Goal: Information Seeking & Learning: Learn about a topic

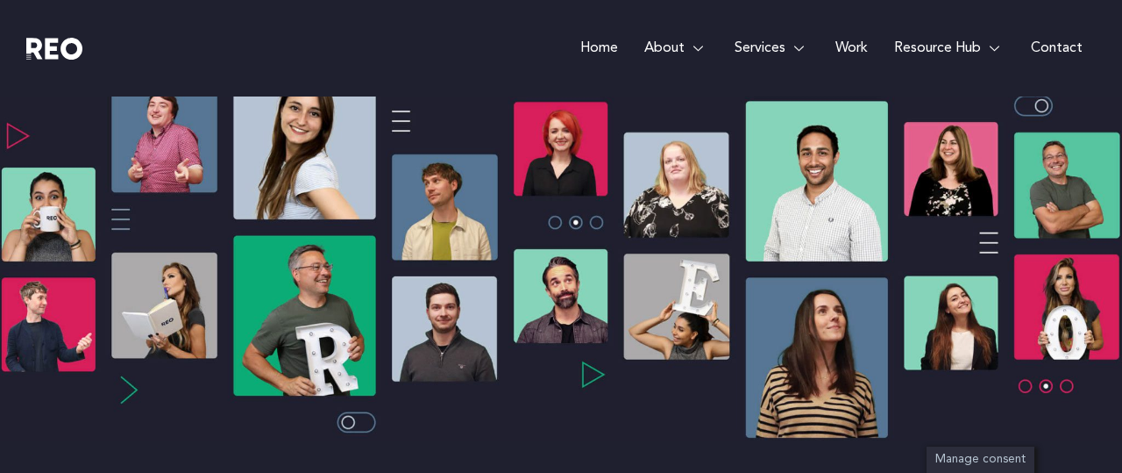
scroll to position [330, 0]
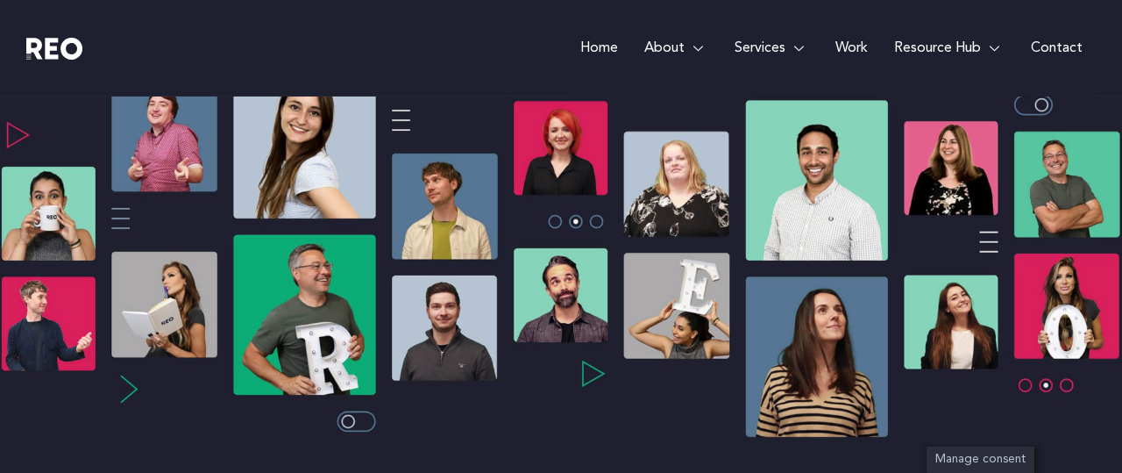
click at [599, 366] on img at bounding box center [561, 245] width 1122 height 388
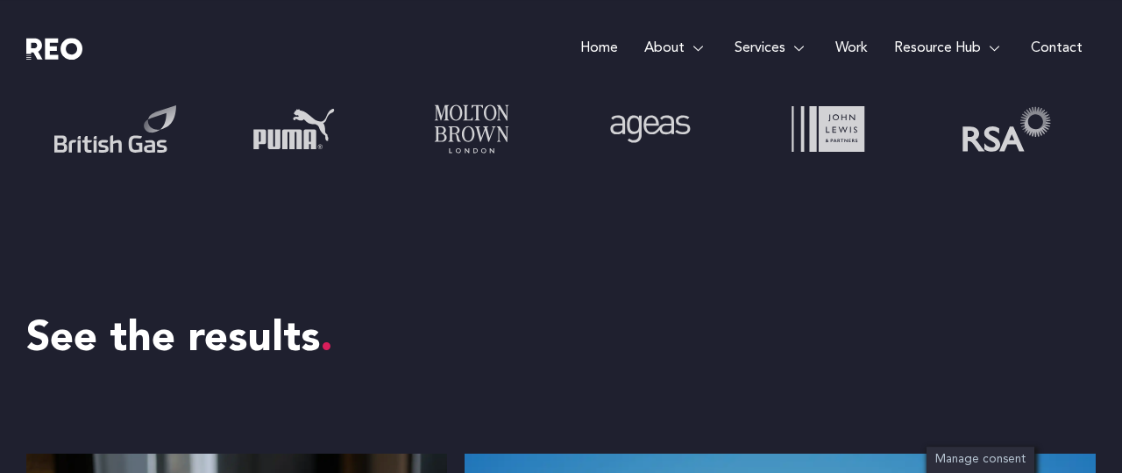
scroll to position [1513, 0]
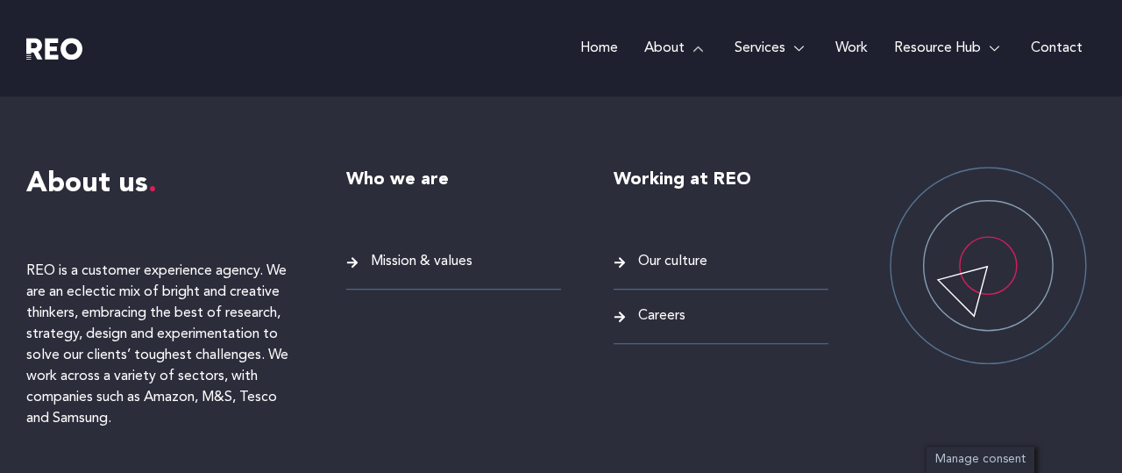
click at [443, 252] on span "Mission & values" at bounding box center [419, 262] width 106 height 24
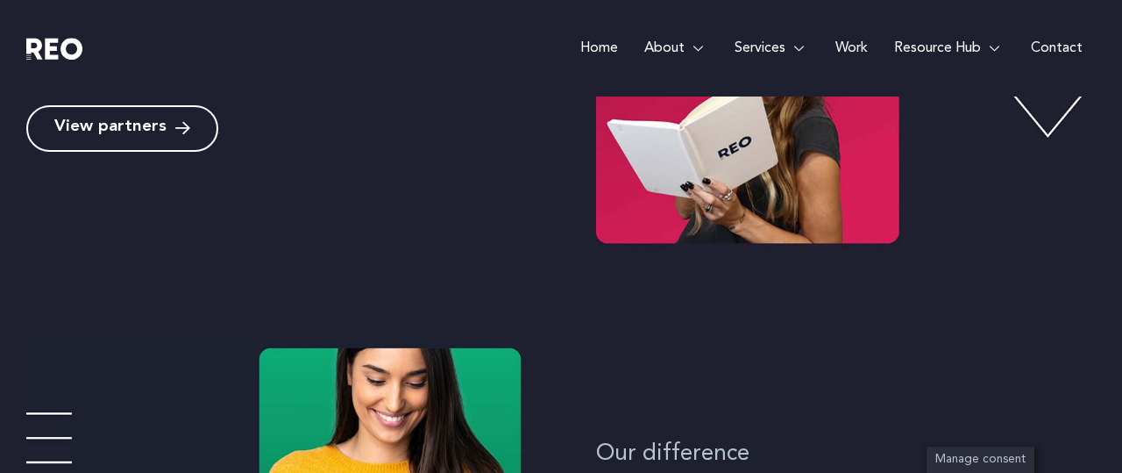
scroll to position [842, 0]
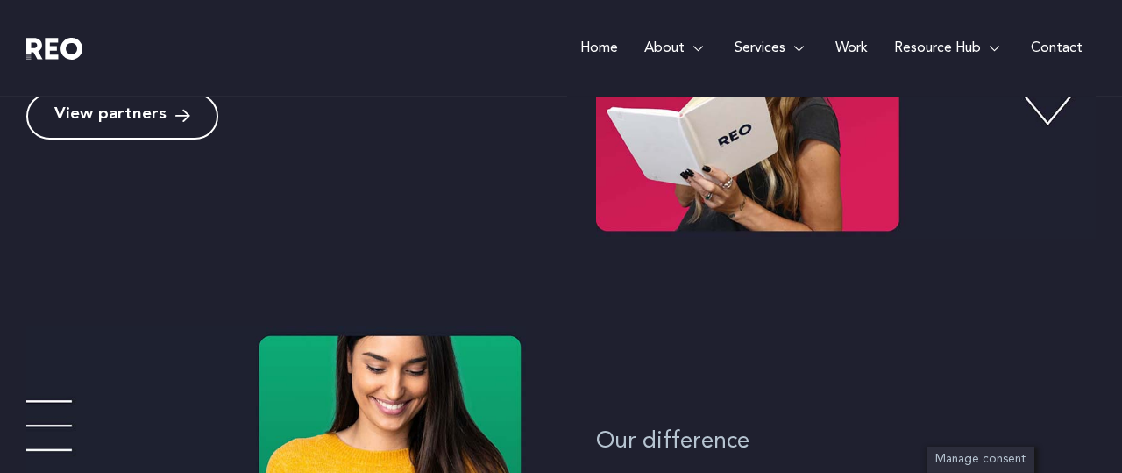
click at [175, 113] on icon at bounding box center [182, 116] width 15 height 17
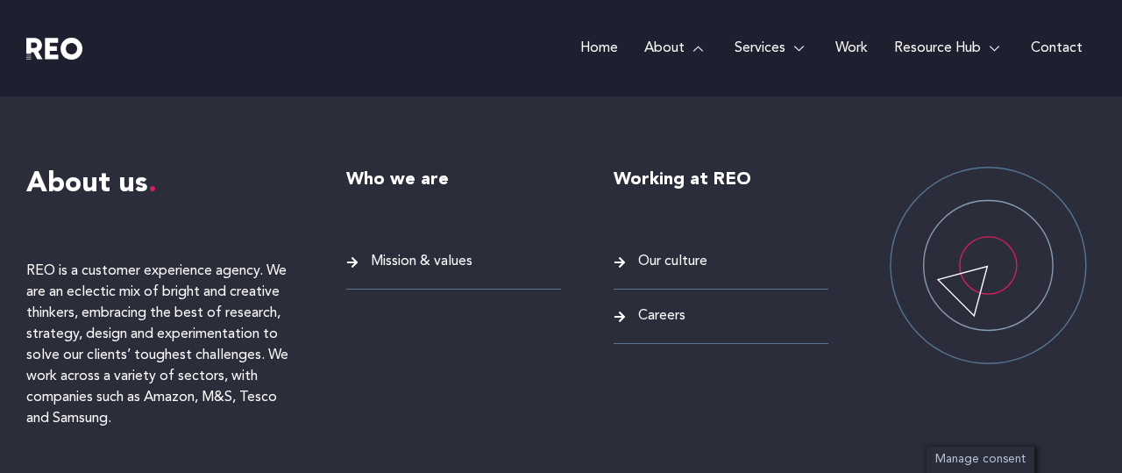
click at [456, 252] on span "Mission & values" at bounding box center [419, 262] width 106 height 24
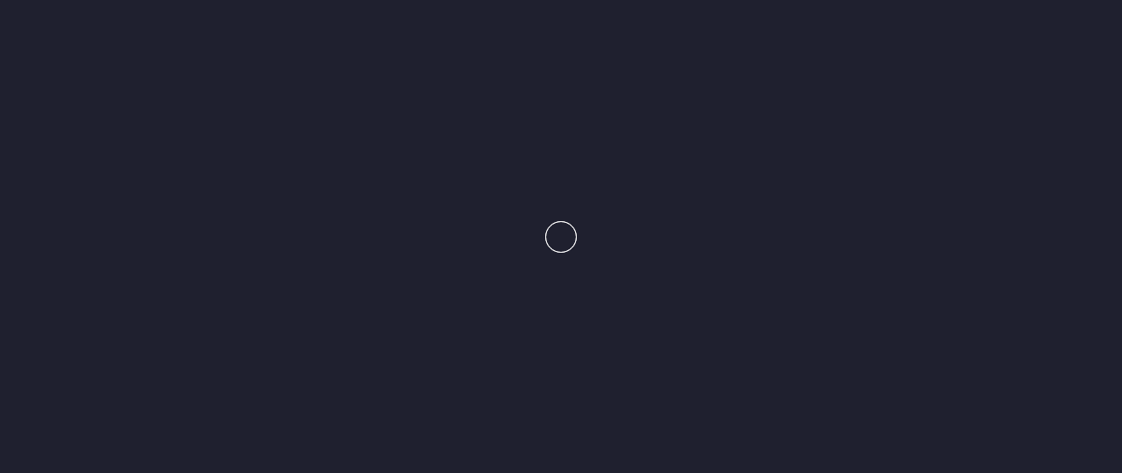
scroll to position [324, 0]
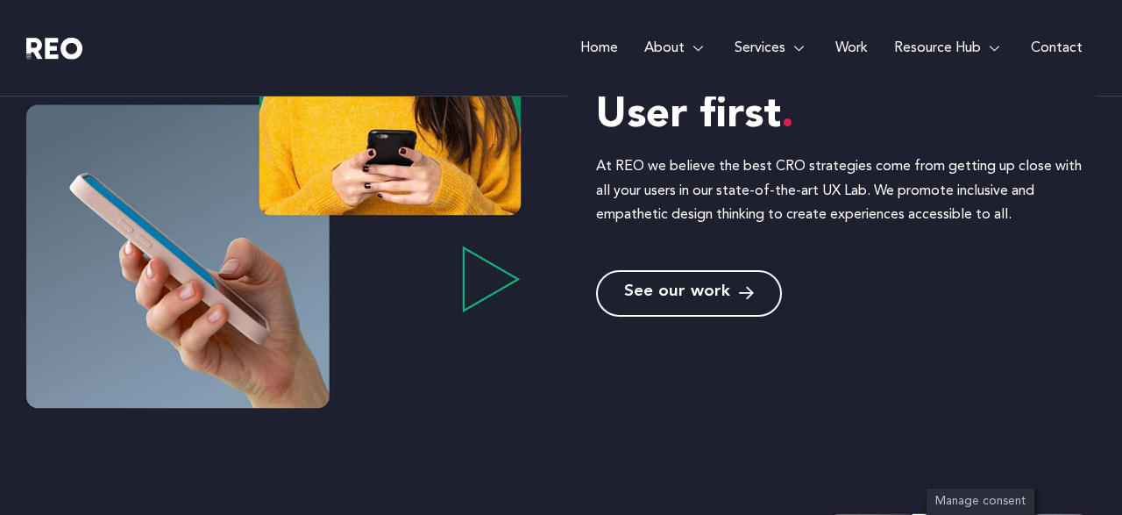
scroll to position [1224, 0]
click at [700, 288] on span "See our work" at bounding box center [677, 293] width 106 height 17
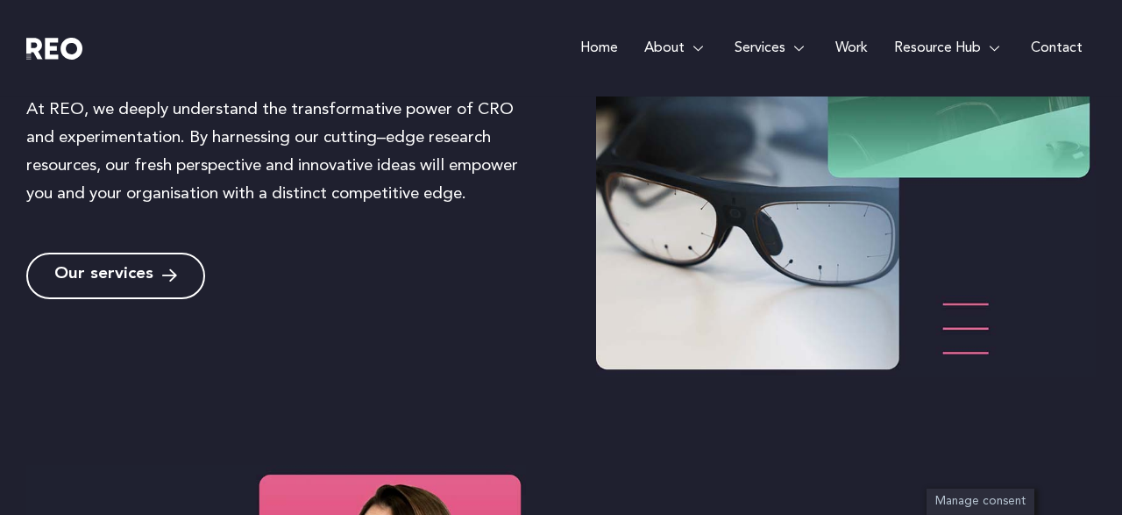
scroll to position [1848, 0]
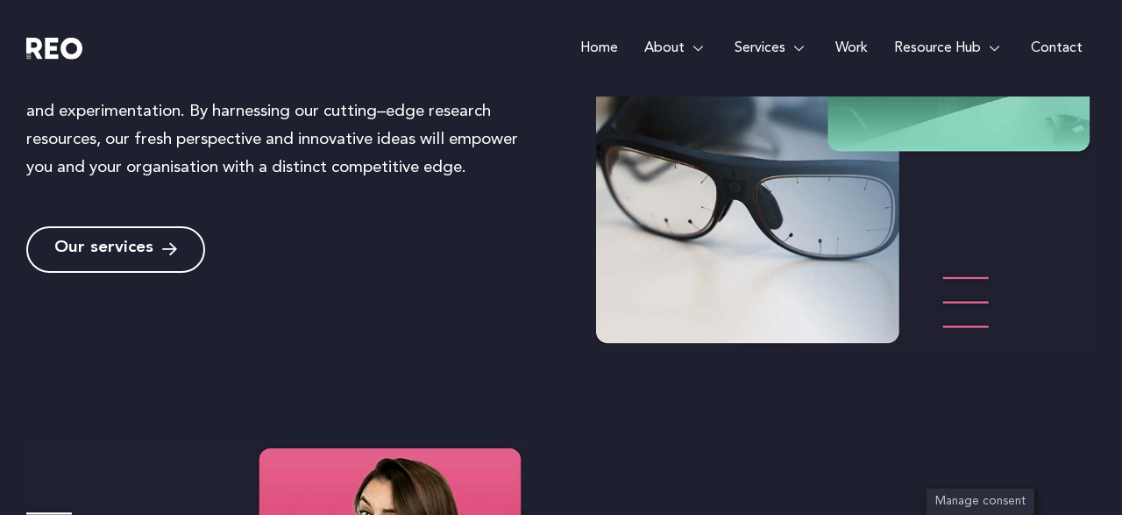
click at [124, 241] on span "Our services" at bounding box center [103, 249] width 99 height 17
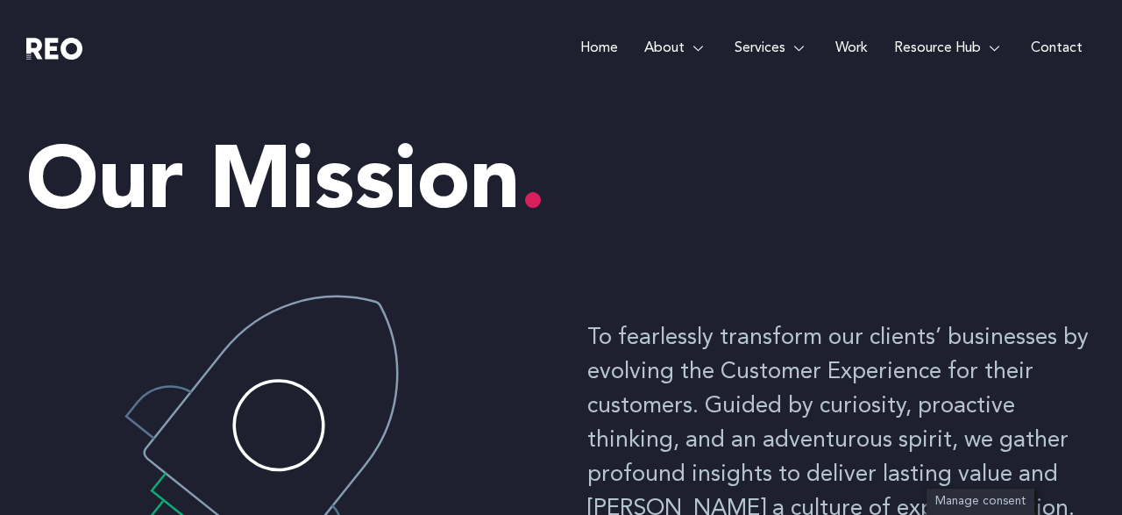
scroll to position [0, 0]
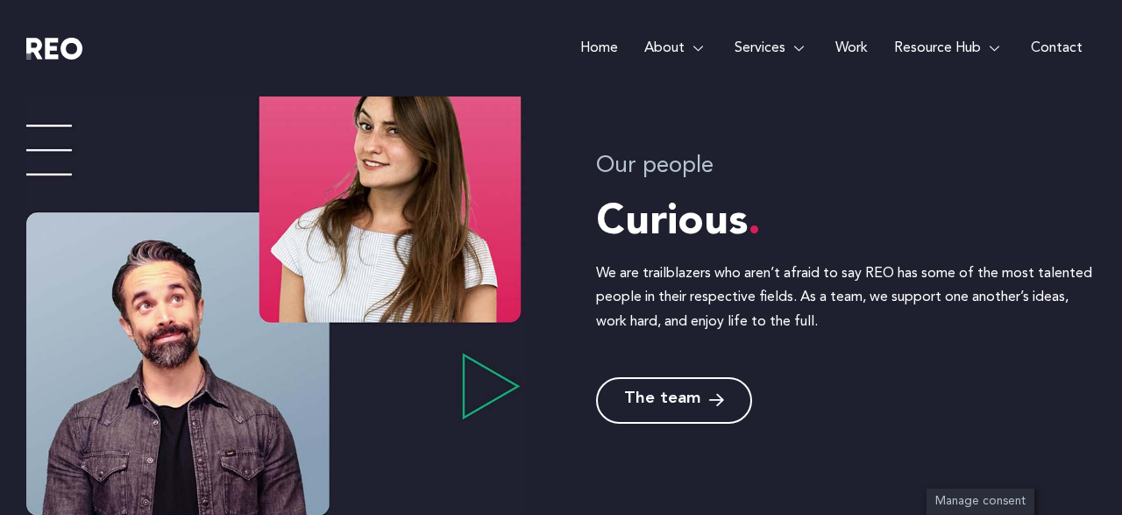
click at [677, 397] on span "The team" at bounding box center [662, 400] width 76 height 17
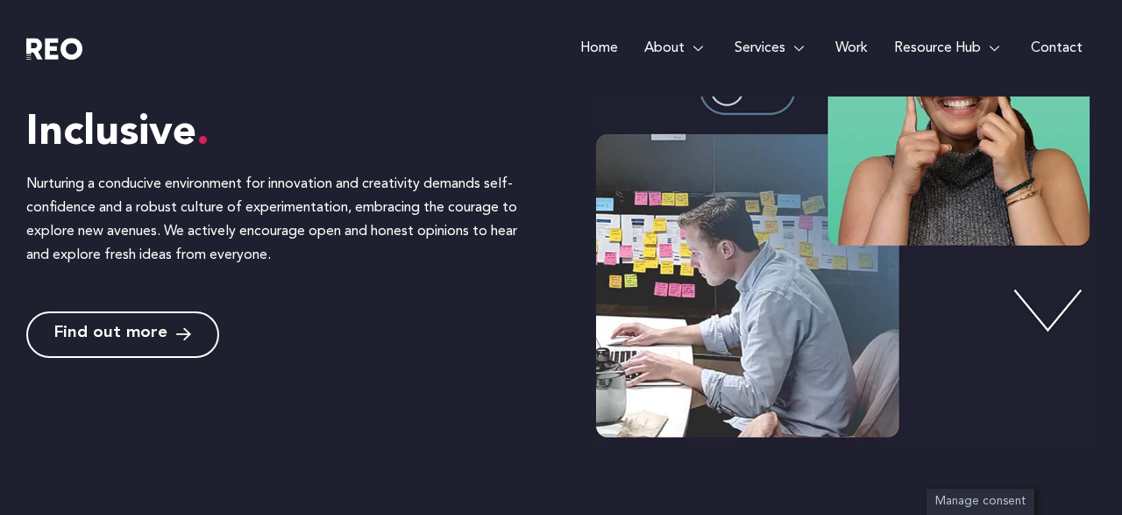
click at [172, 331] on span "Find out more" at bounding box center [122, 334] width 137 height 17
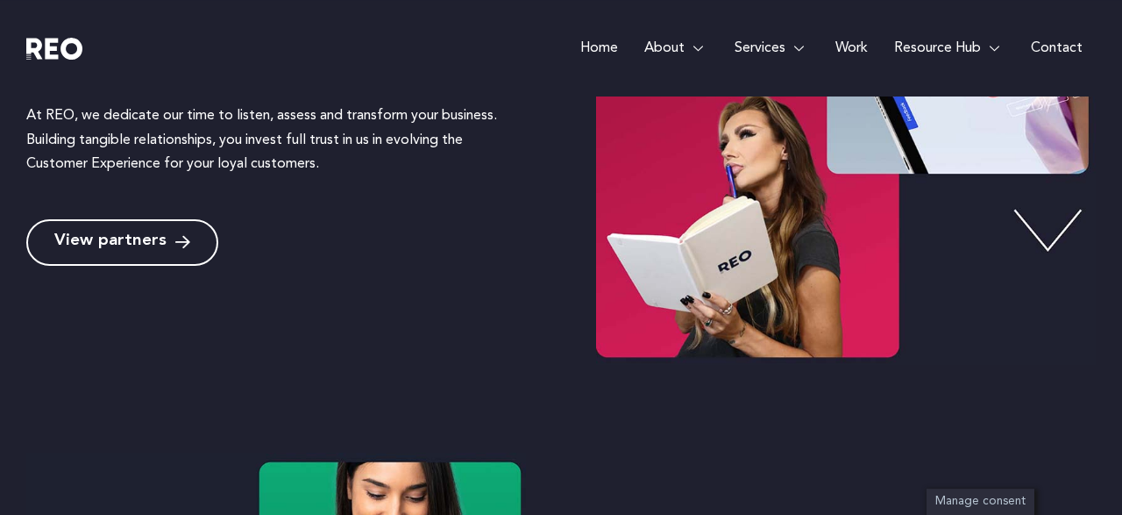
scroll to position [583, 0]
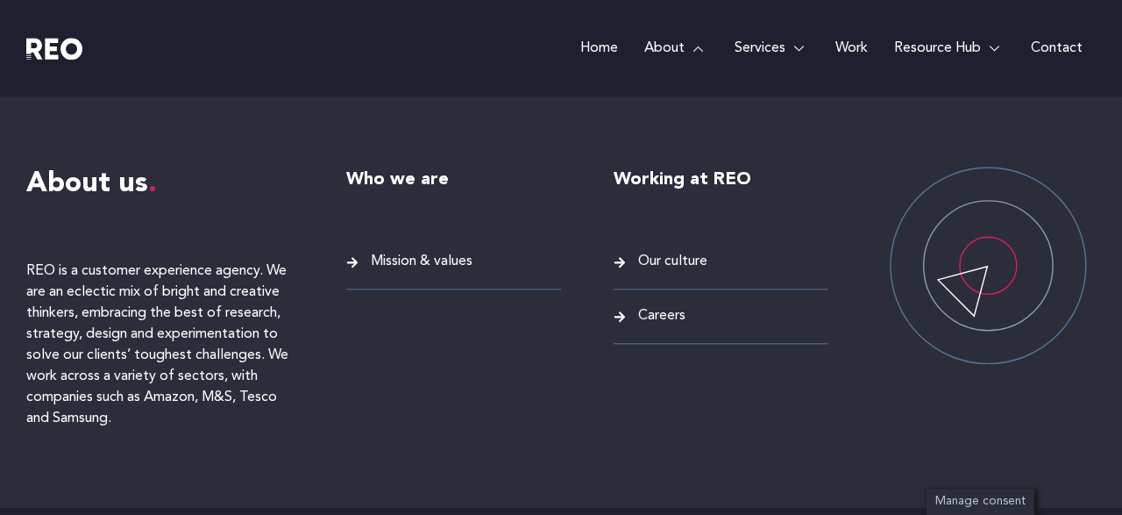
click at [686, 252] on span "Our culture" at bounding box center [671, 262] width 74 height 24
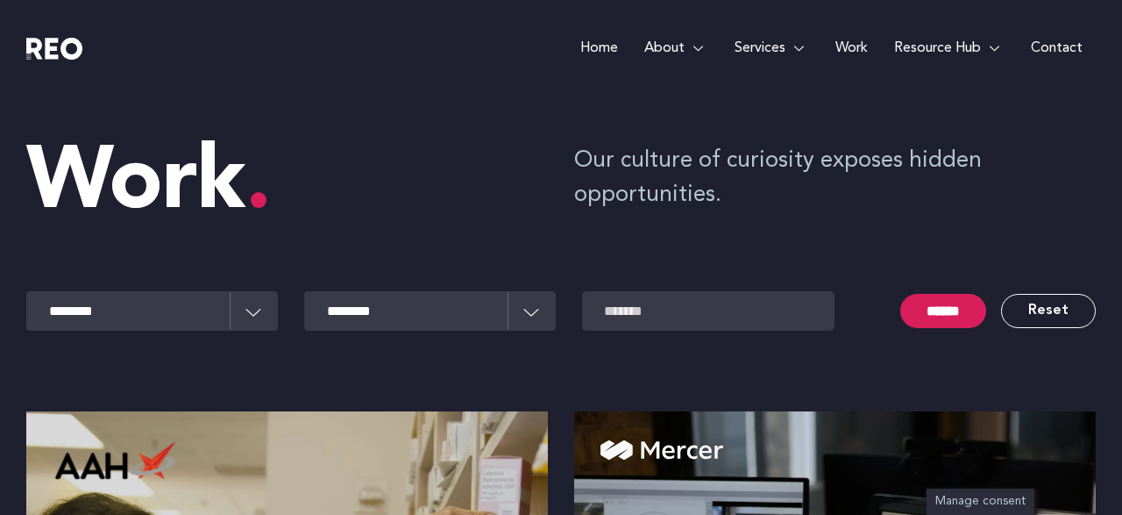
scroll to position [181, 0]
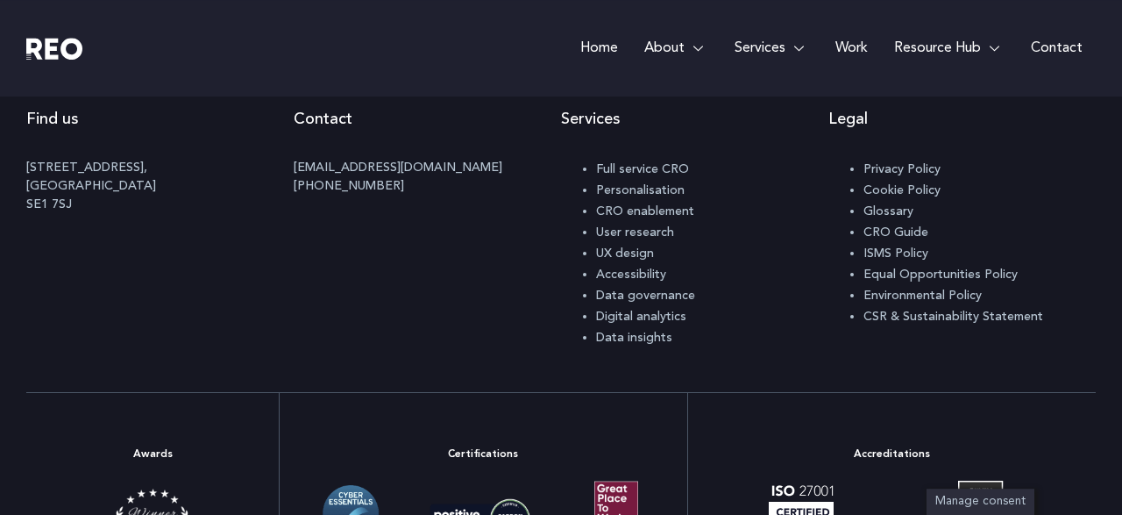
scroll to position [1299, 0]
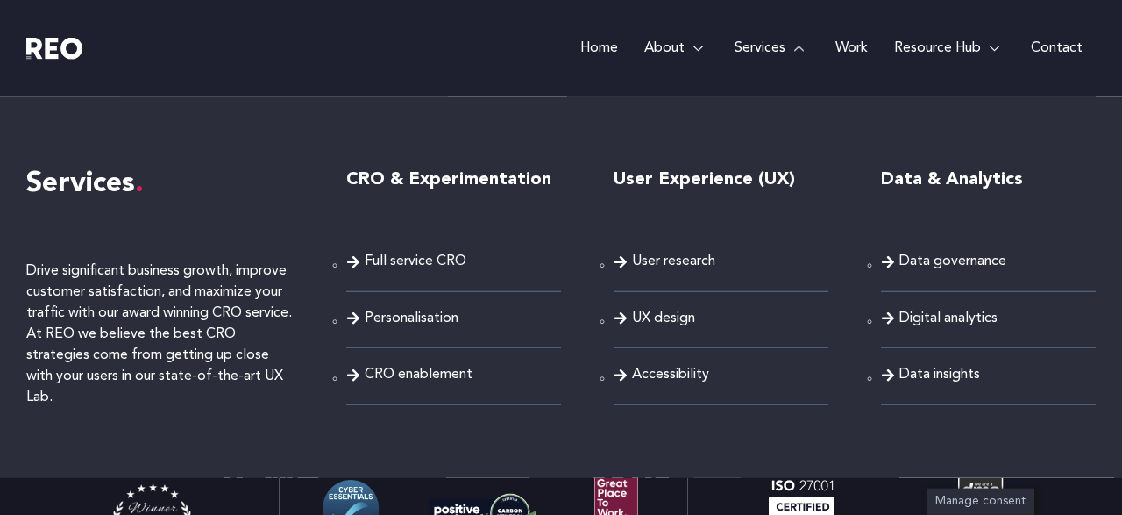
click at [783, 51] on link "Services" at bounding box center [771, 48] width 101 height 96
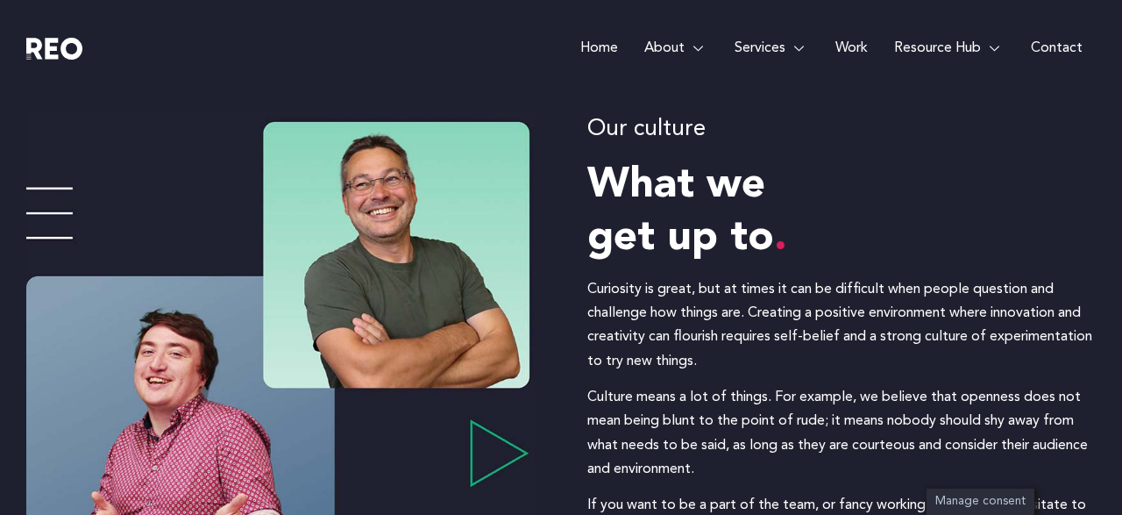
scroll to position [0, 0]
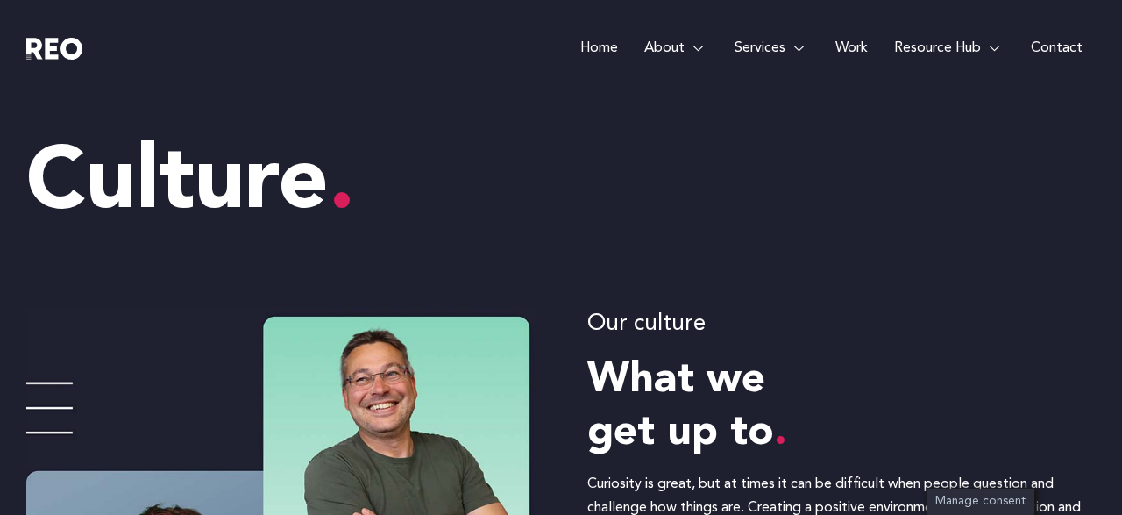
click at [860, 47] on link "Work" at bounding box center [851, 48] width 59 height 96
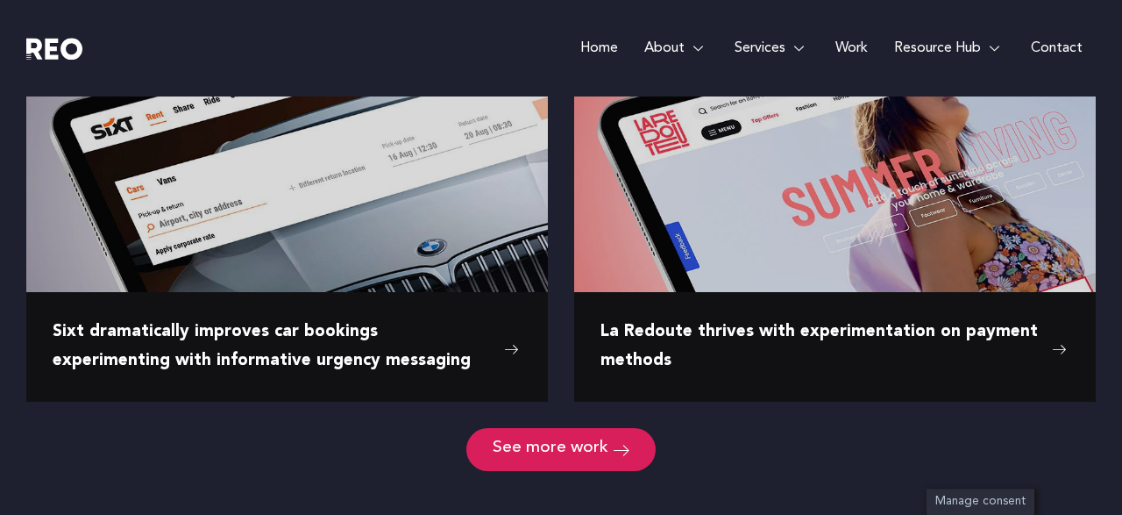
scroll to position [3264, 0]
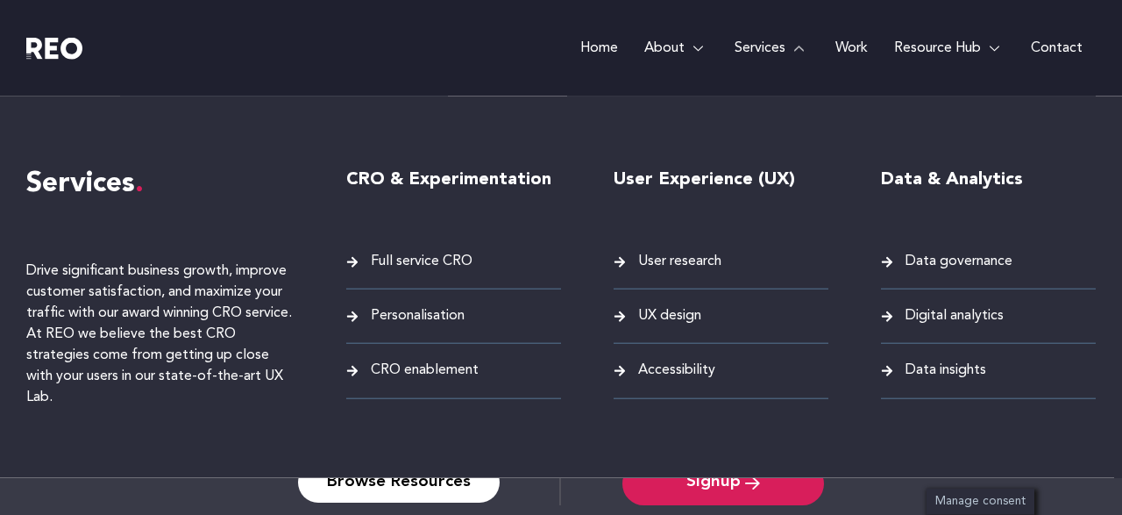
click at [455, 262] on span "Full service CRO" at bounding box center [419, 262] width 106 height 24
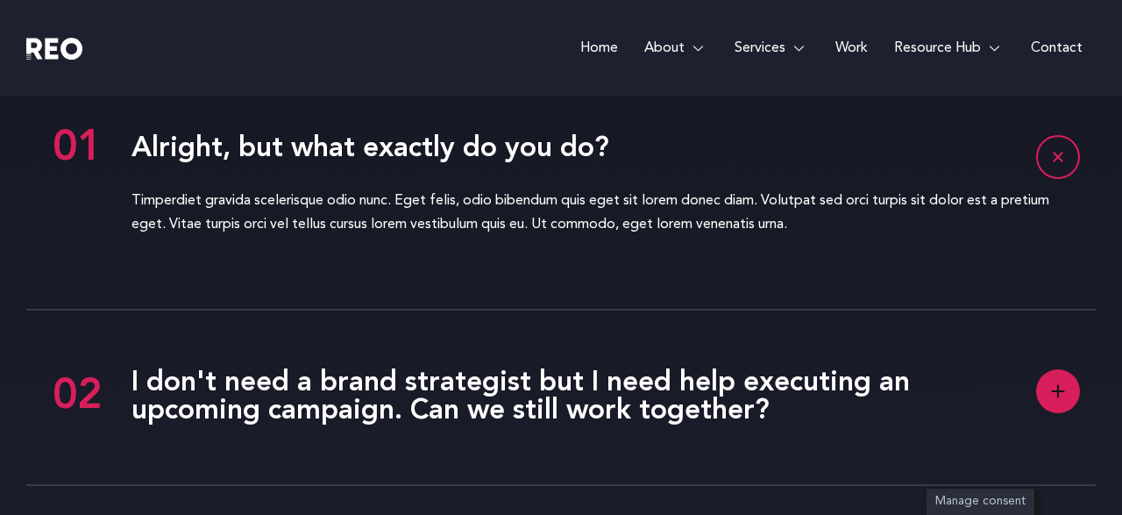
scroll to position [3845, 0]
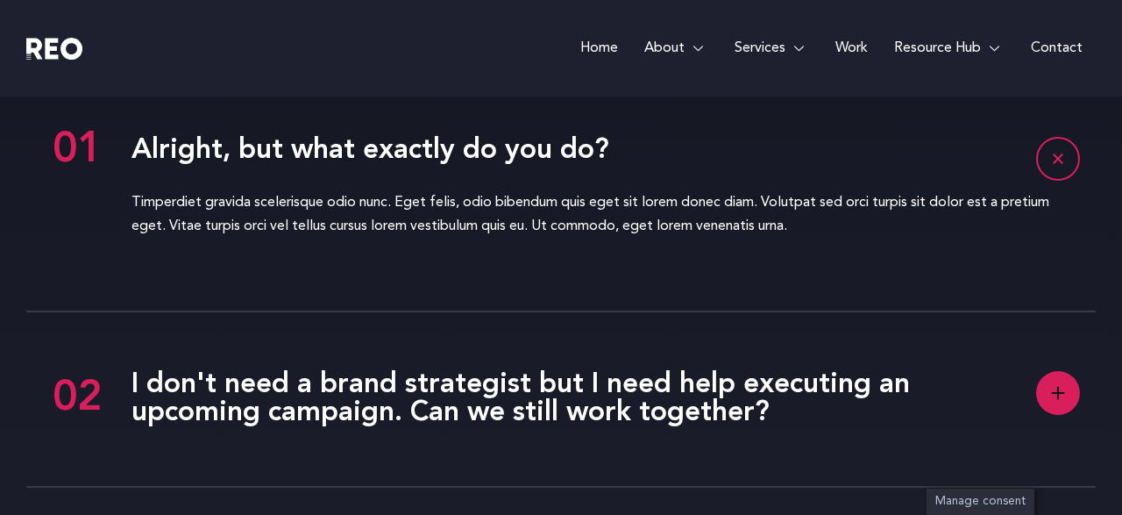
click at [1060, 164] on rect at bounding box center [1058, 159] width 42 height 42
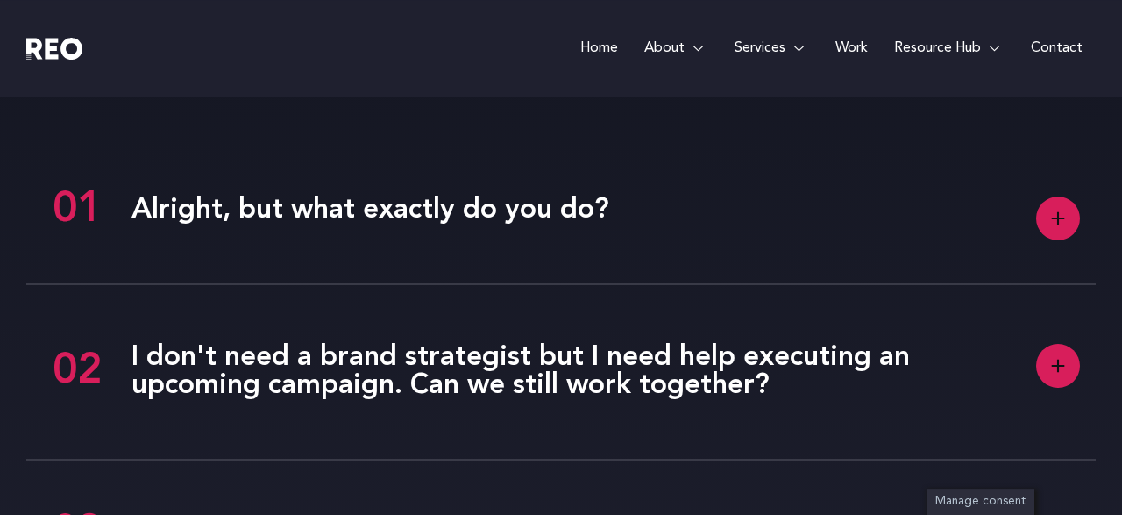
click at [1070, 363] on rect at bounding box center [1058, 366] width 44 height 44
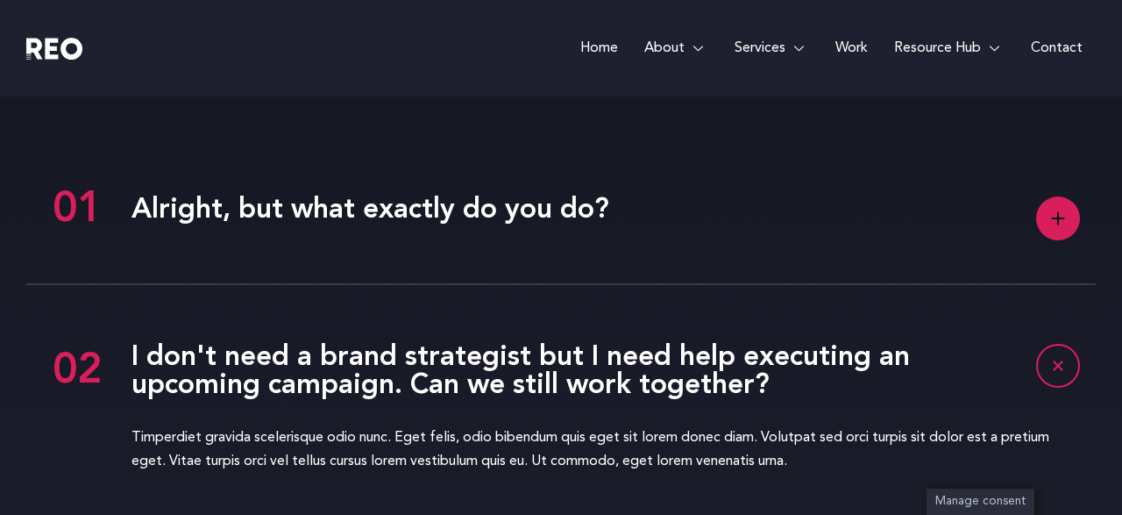
click at [1070, 363] on rect at bounding box center [1058, 366] width 42 height 42
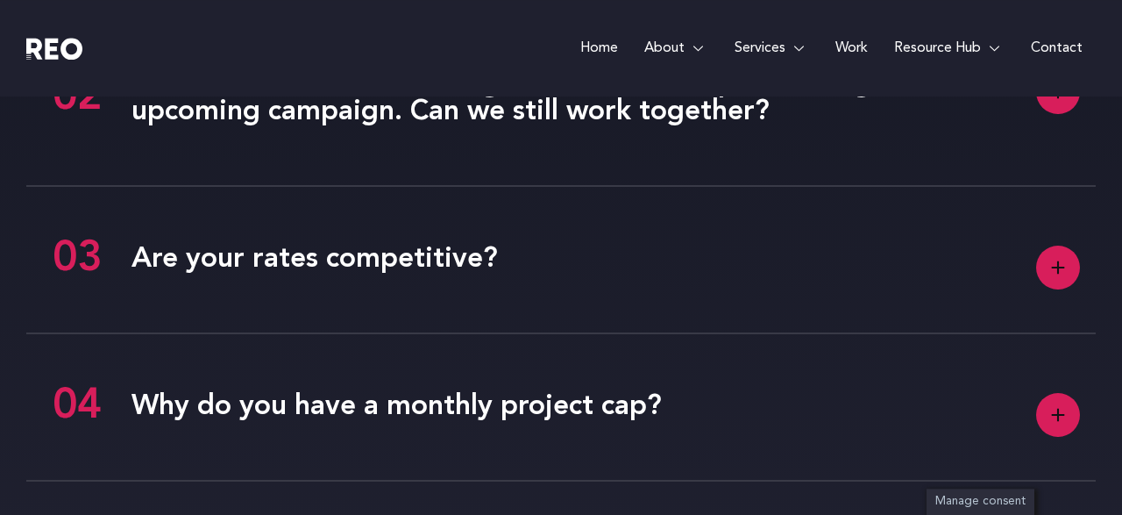
scroll to position [4122, 0]
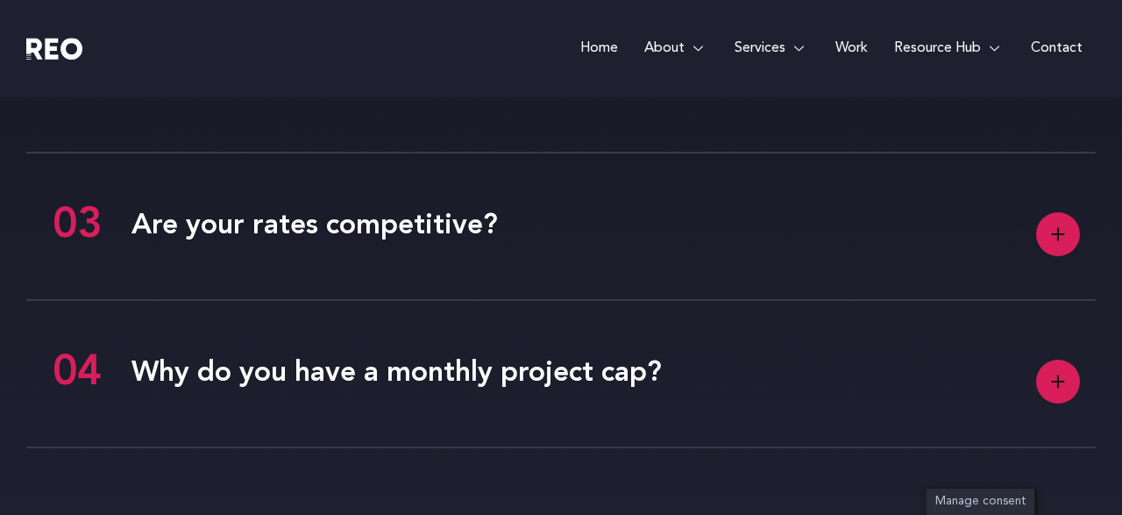
click at [1060, 256] on rect at bounding box center [1058, 234] width 44 height 44
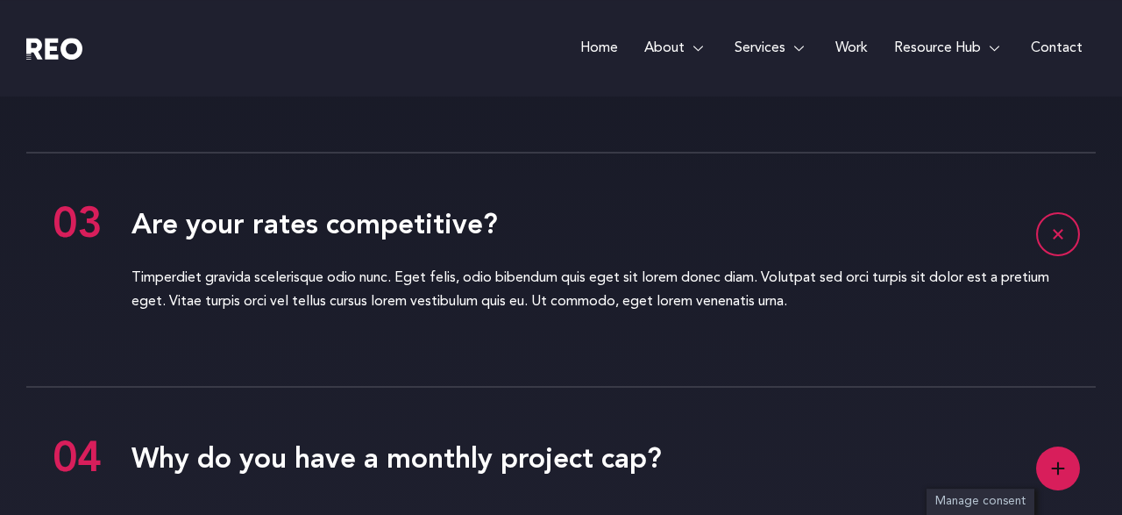
click at [1060, 261] on div "Timperdiet gravida scelerisque odio nunc. Eget felis, odio bibendum quis eget s…" at bounding box center [561, 296] width 1070 height 87
click at [1059, 475] on rect at bounding box center [1058, 468] width 44 height 44
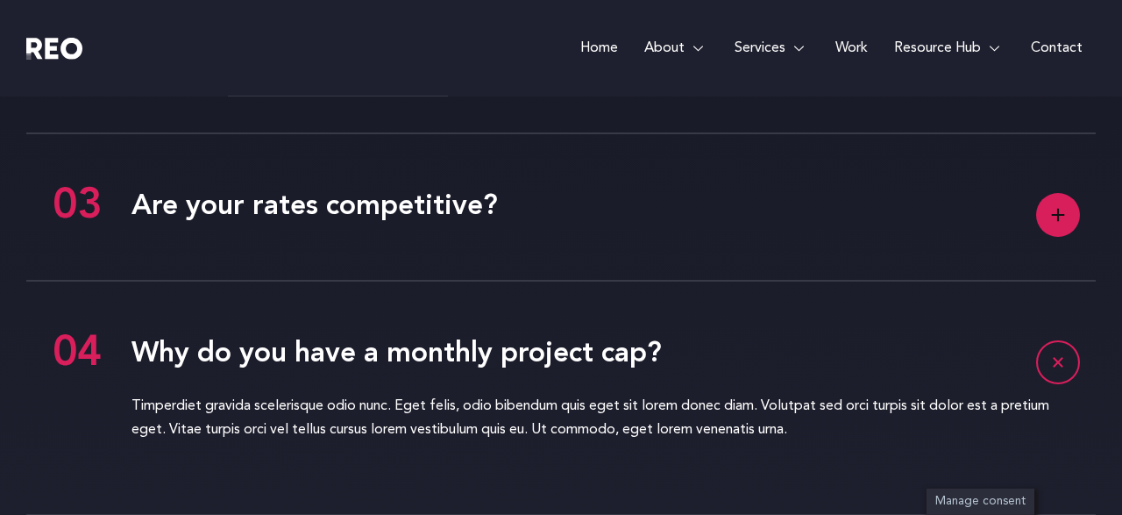
scroll to position [4142, 0]
click at [1070, 228] on rect at bounding box center [1058, 214] width 44 height 44
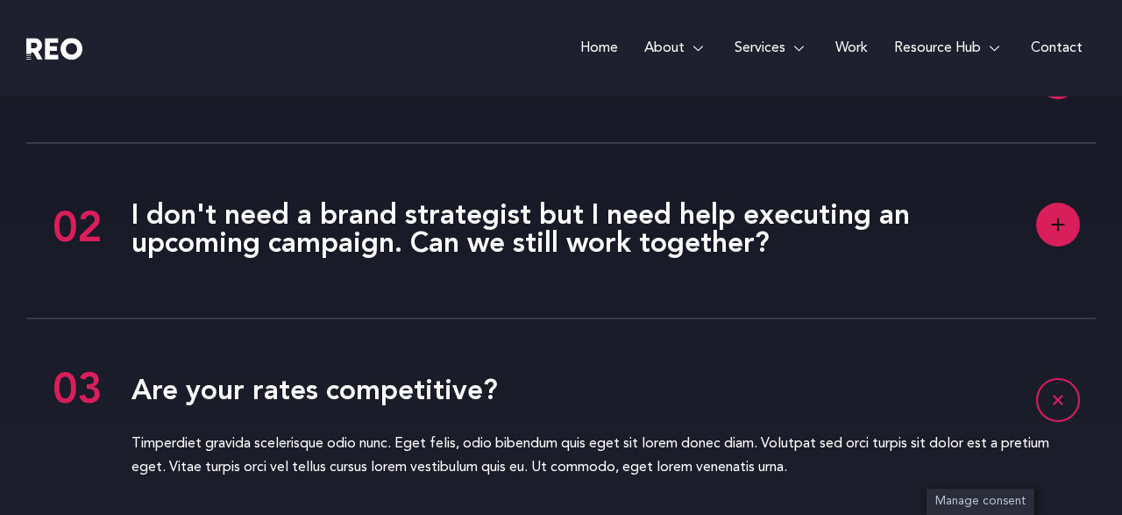
scroll to position [3863, 0]
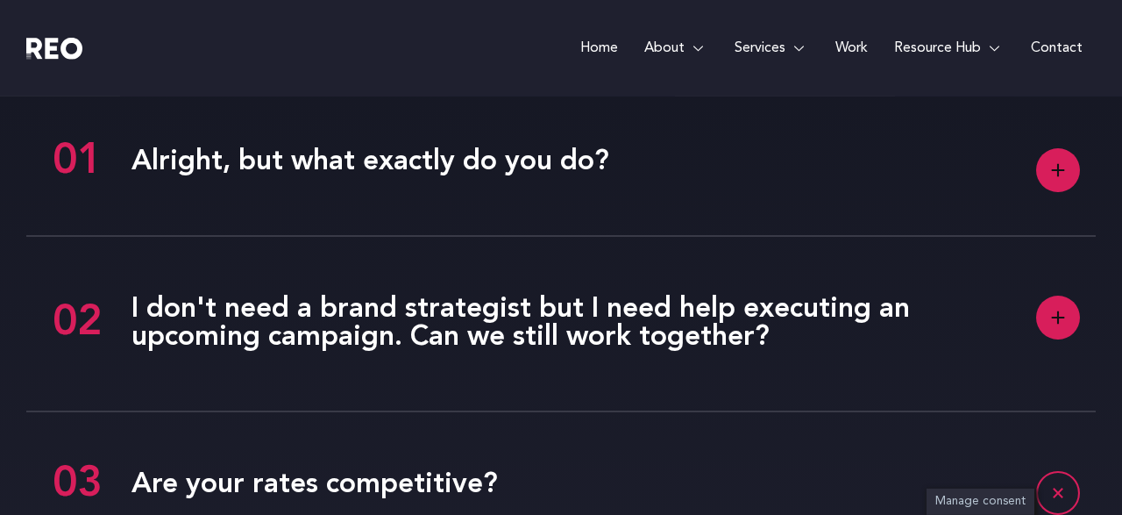
click at [1058, 305] on rect at bounding box center [1058, 317] width 44 height 44
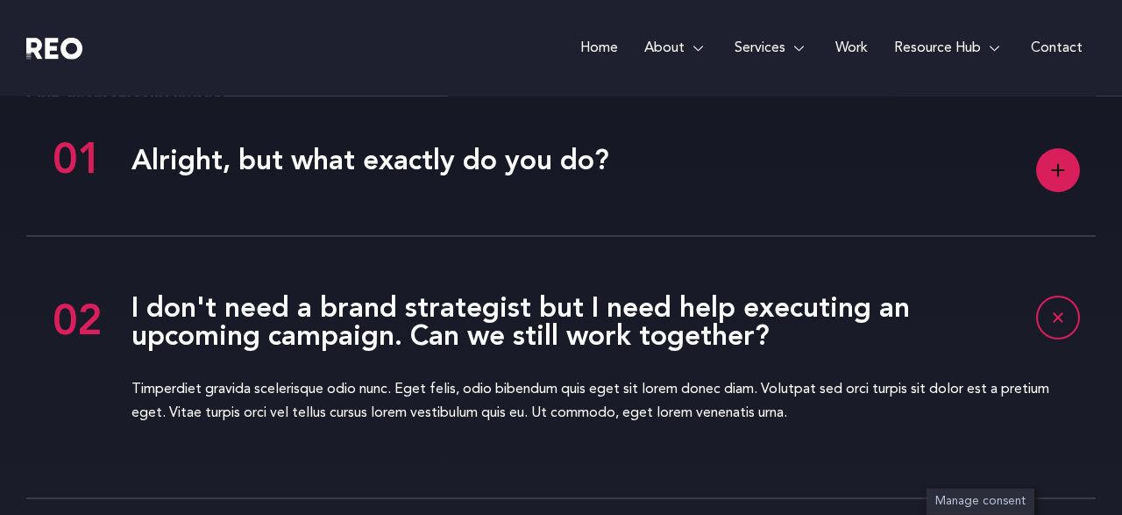
click at [1051, 164] on rect at bounding box center [1058, 170] width 44 height 44
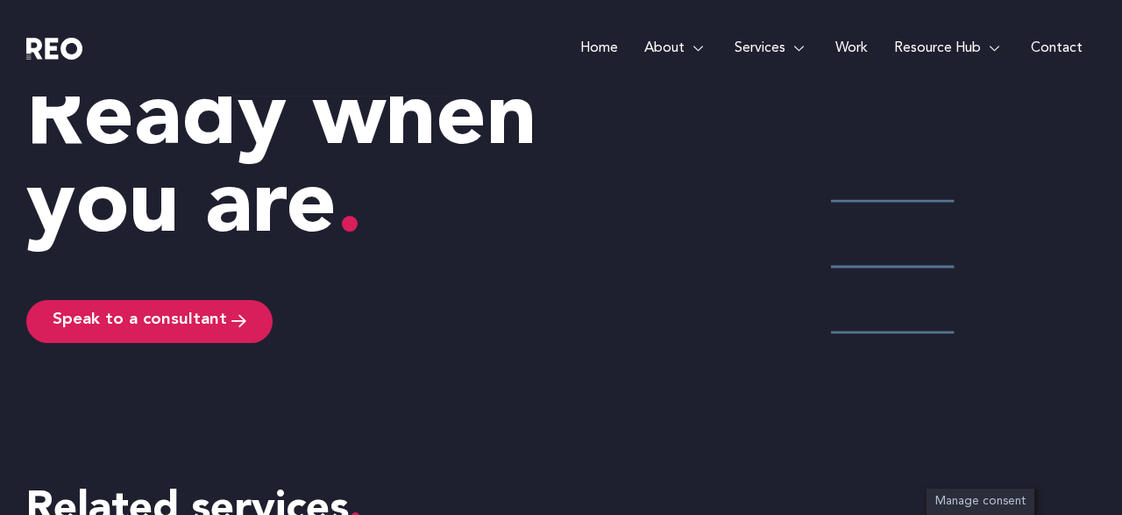
scroll to position [5134, 0]
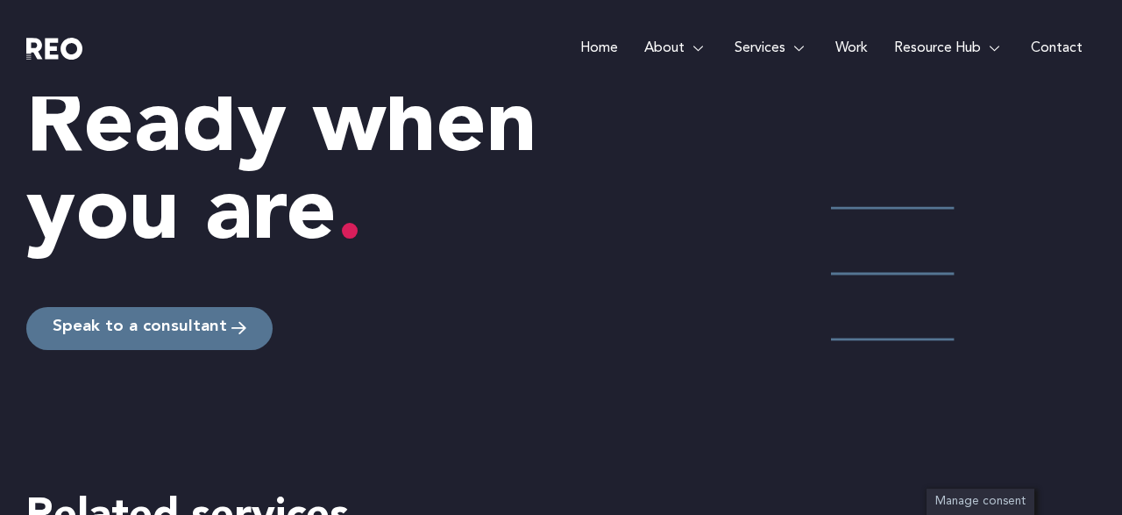
click at [252, 330] on link "Speak to a consultant" at bounding box center [149, 328] width 246 height 43
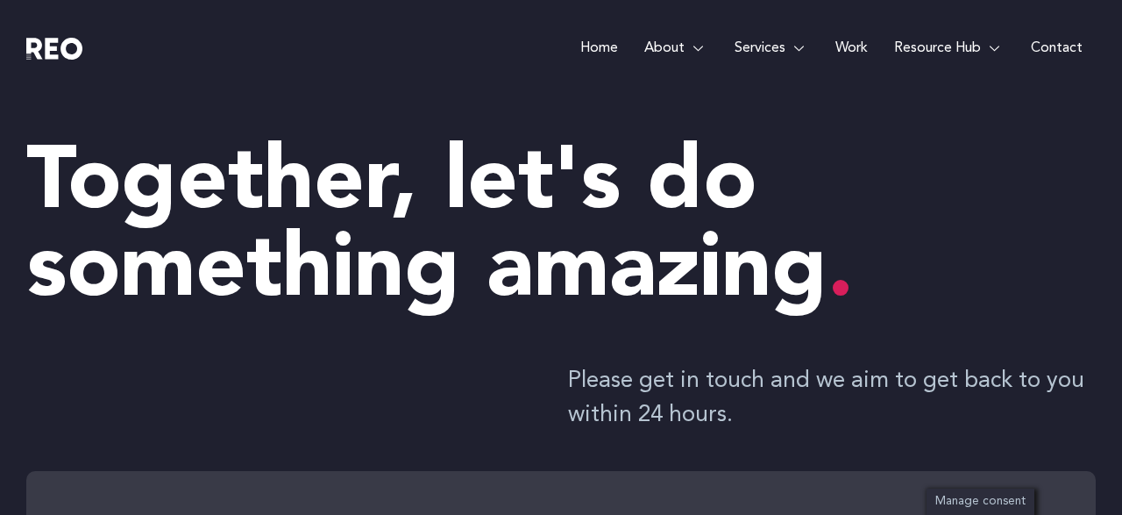
click at [601, 45] on link "Home" at bounding box center [599, 48] width 64 height 96
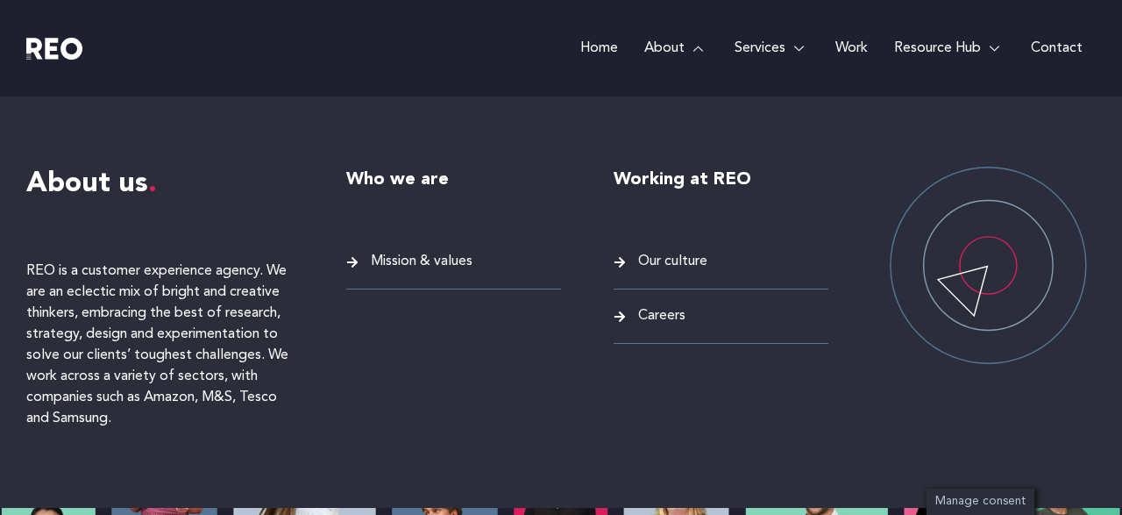
click at [454, 257] on span "Mission & values" at bounding box center [419, 262] width 106 height 24
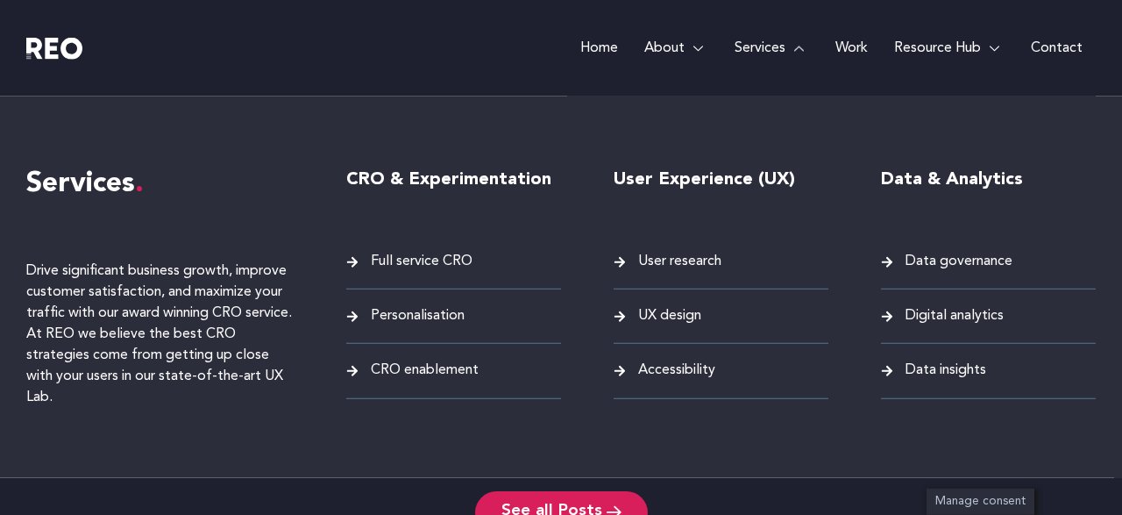
scroll to position [4041, 0]
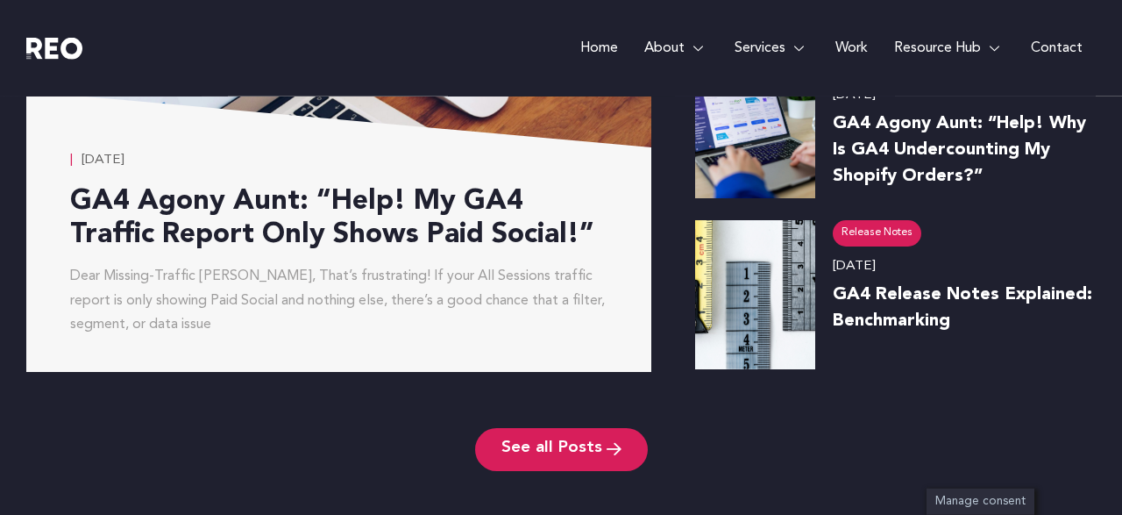
click at [598, 46] on link "Home" at bounding box center [599, 48] width 64 height 96
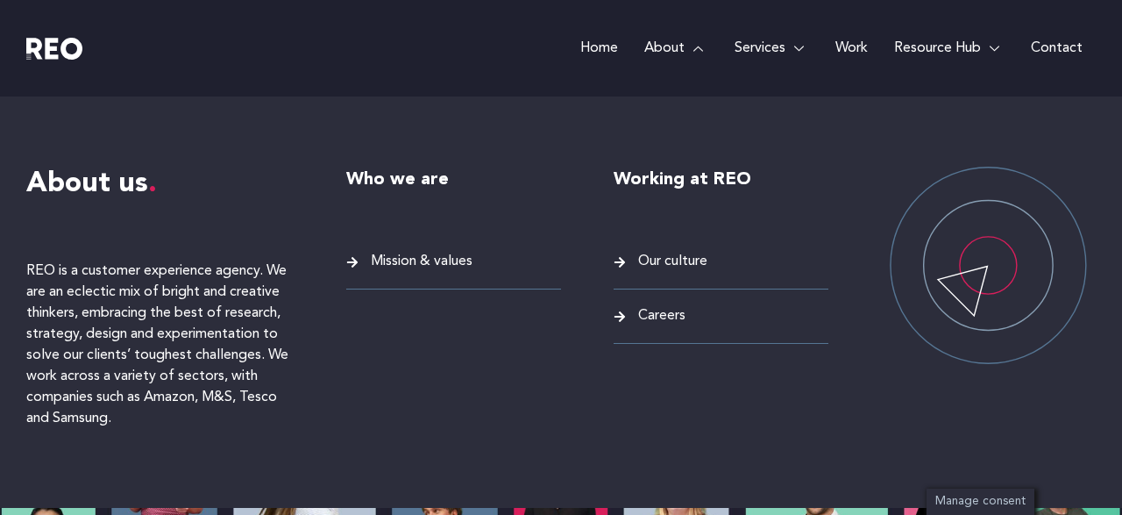
click at [663, 50] on link "About" at bounding box center [676, 48] width 90 height 96
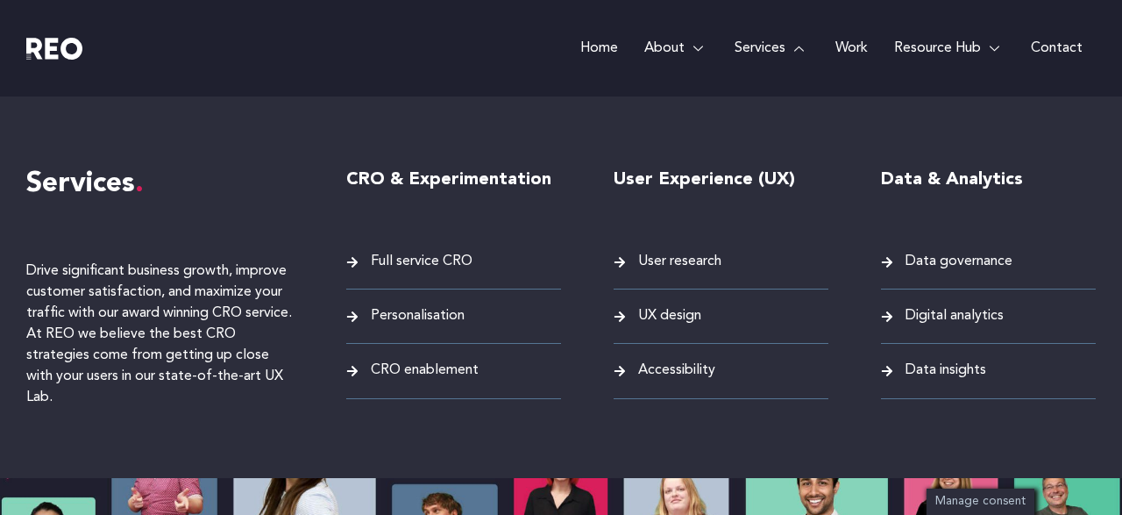
click at [764, 48] on link "Services" at bounding box center [771, 48] width 101 height 96
click at [439, 316] on span "Personalisation" at bounding box center [415, 316] width 98 height 24
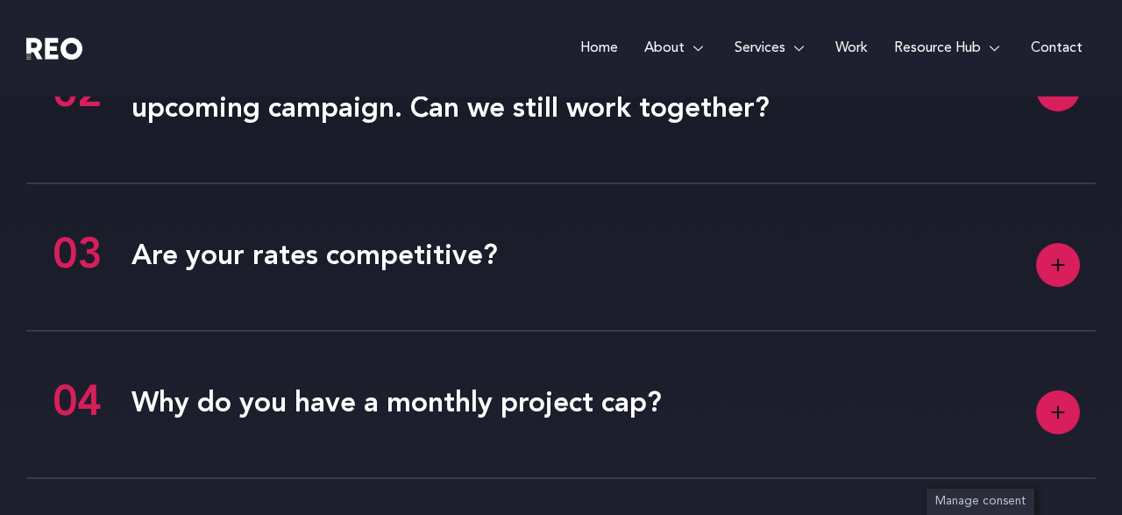
scroll to position [4431, 0]
click at [1034, 267] on h4 "Are your rates competitive?" at bounding box center [561, 256] width 1070 height 54
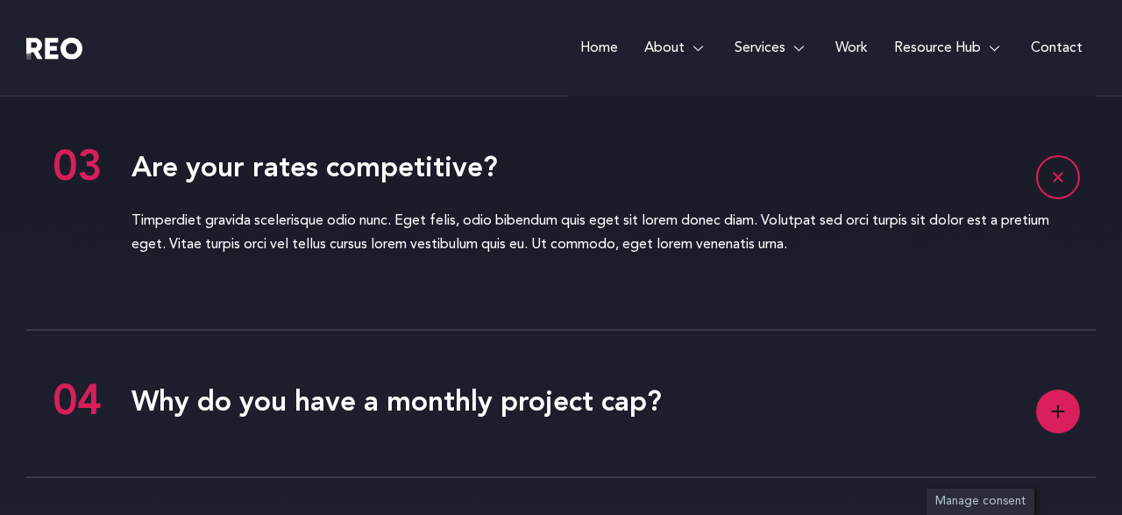
click at [1062, 430] on rect at bounding box center [1058, 411] width 44 height 44
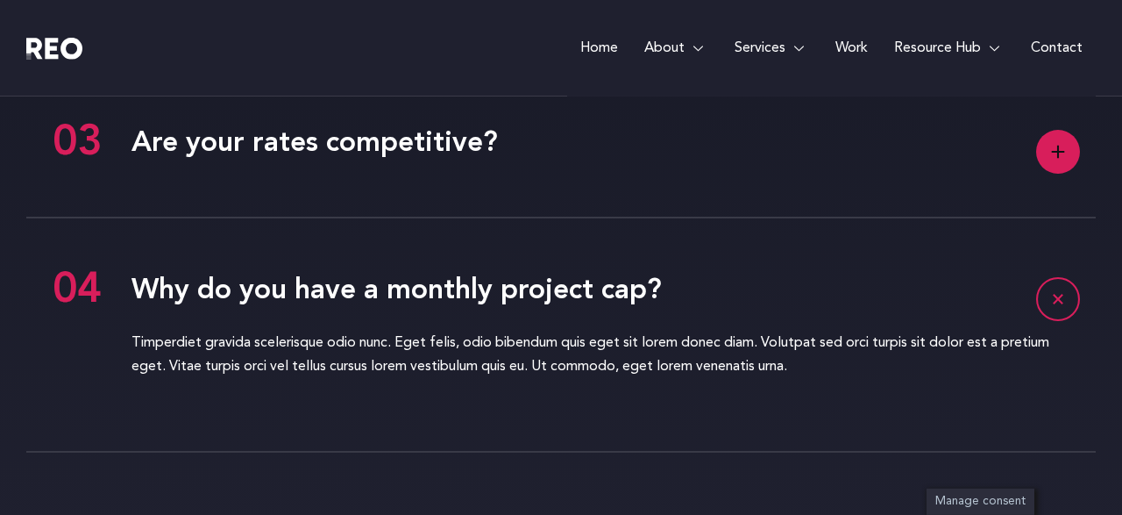
scroll to position [4424, 0]
